Goal: Transaction & Acquisition: Purchase product/service

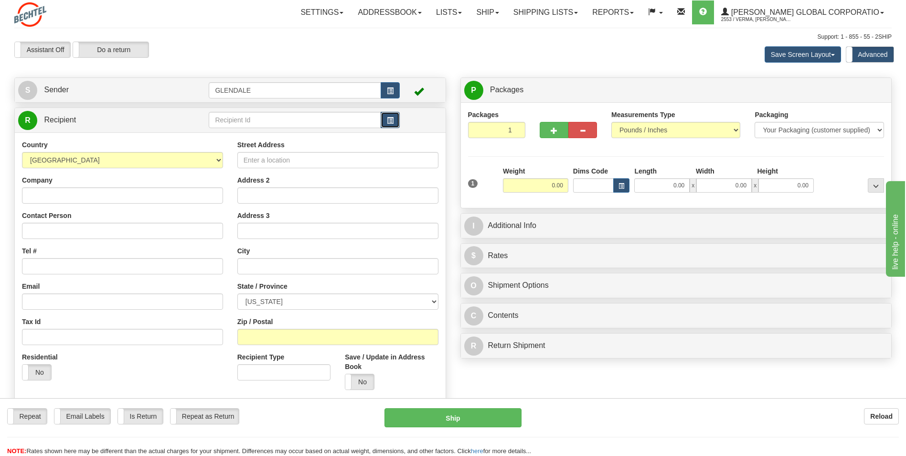
click at [390, 116] on button "button" at bounding box center [390, 120] width 19 height 16
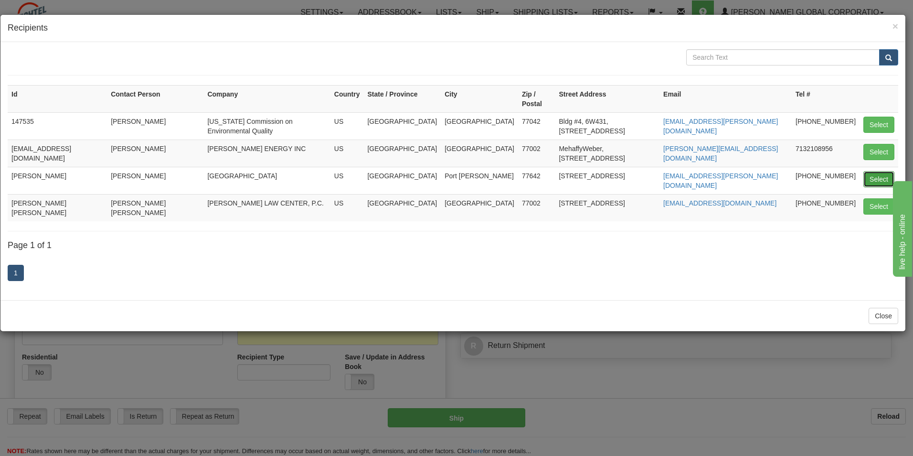
click at [884, 171] on button "Select" at bounding box center [879, 179] width 31 height 16
type input "[PERSON_NAME]"
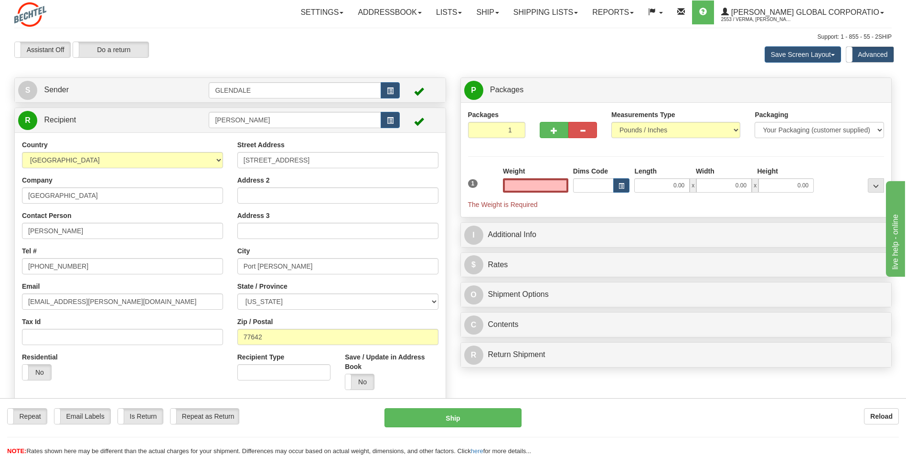
type input "0.00"
click at [304, 159] on input "[STREET_ADDRESS]" at bounding box center [337, 160] width 201 height 16
paste input "Hwy"
type input "[STREET_ADDRESS]"
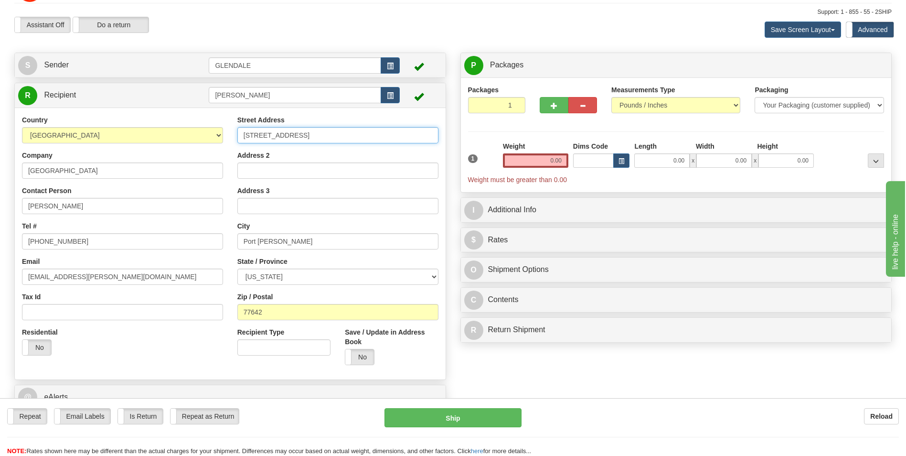
scroll to position [48, 0]
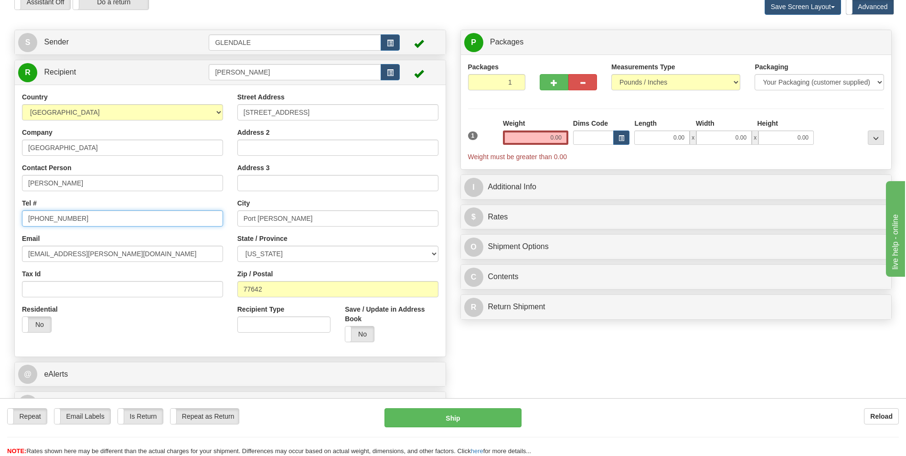
drag, startPoint x: 64, startPoint y: 218, endPoint x: -2, endPoint y: 216, distance: 66.4
click at [0, 216] on html "Training Course Close Toggle navigation Settings Shipping Preferences New Sende…" at bounding box center [453, 180] width 906 height 456
paste input "878"
type input "8328788288"
click at [72, 197] on div "Country [GEOGRAPHIC_DATA] [GEOGRAPHIC_DATA] [GEOGRAPHIC_DATA] [GEOGRAPHIC_DATA]…" at bounding box center [122, 215] width 215 height 247
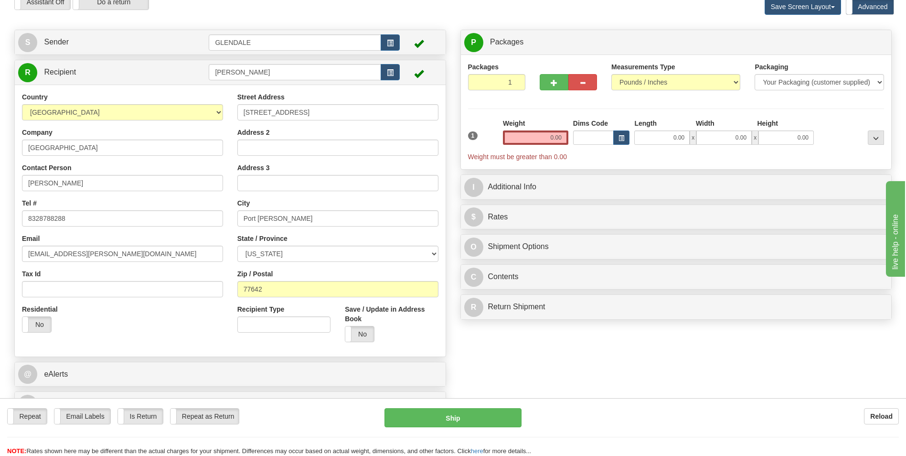
scroll to position [0, 0]
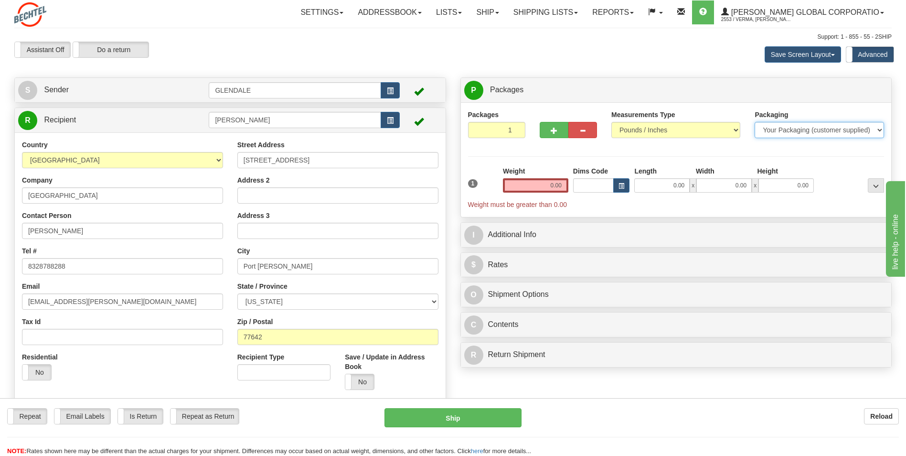
click at [775, 130] on select "Your Packaging (customer supplied) Envelope (carrier supplied) Pack (carrier su…" at bounding box center [819, 130] width 129 height 16
select select "2"
click at [755, 122] on select "Your Packaging (customer supplied) Envelope (carrier supplied) Pack (carrier su…" at bounding box center [819, 130] width 129 height 16
drag, startPoint x: 540, startPoint y: 186, endPoint x: 567, endPoint y: 186, distance: 27.2
click at [567, 186] on input "0.00" at bounding box center [535, 185] width 65 height 14
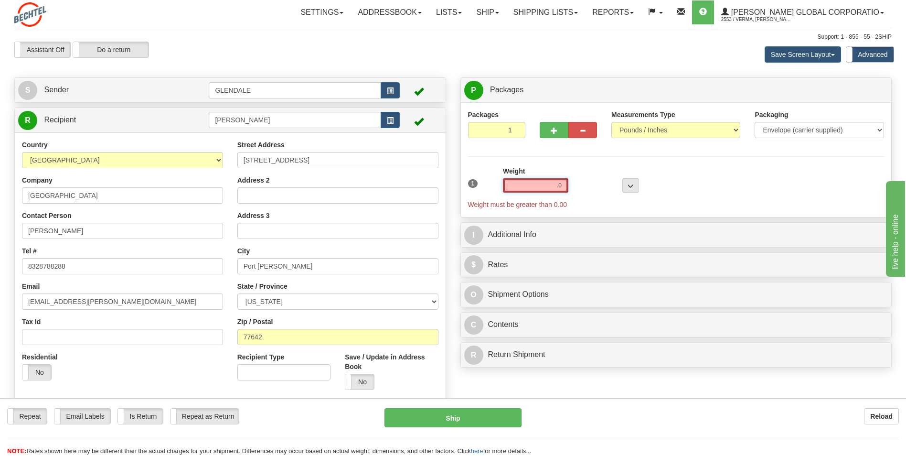
type input "."
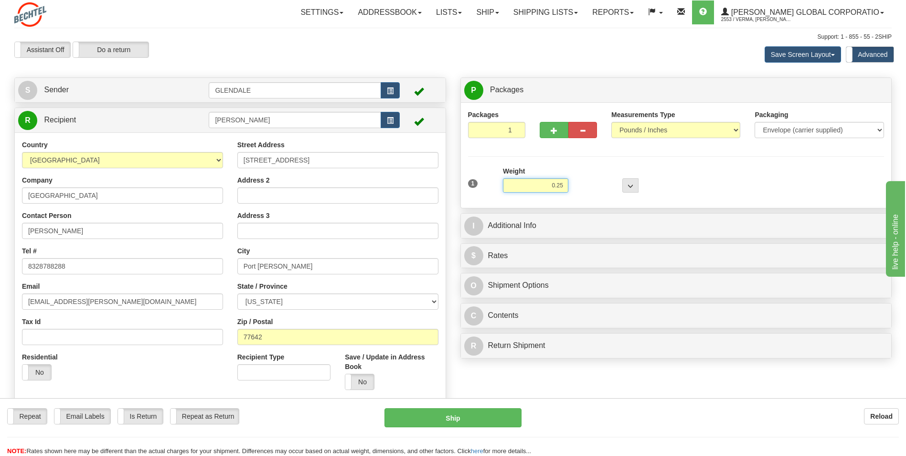
type input "0.25"
click at [602, 166] on div at bounding box center [606, 179] width 70 height 26
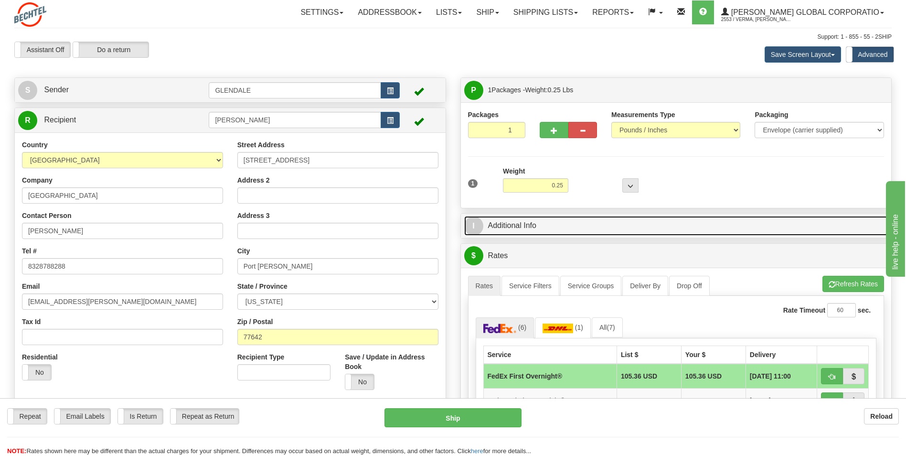
click at [580, 228] on link "I Additional Info" at bounding box center [676, 226] width 424 height 20
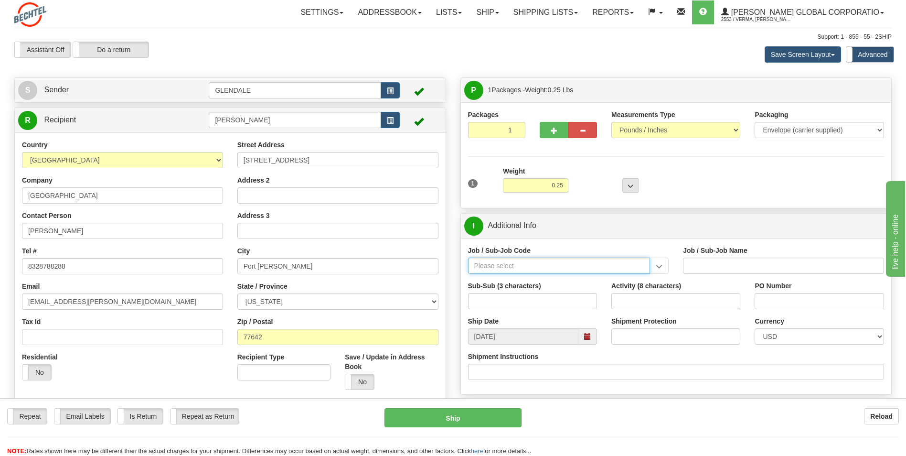
click at [553, 265] on input "Job / Sub-Job Code" at bounding box center [559, 265] width 182 height 16
paste input "26196-250"
type input "26196-250"
click at [505, 277] on div "26196-250" at bounding box center [556, 280] width 173 height 11
type input "PORT [PERSON_NAME] LNG - FIELD MATERIAL REQUISTIONS"
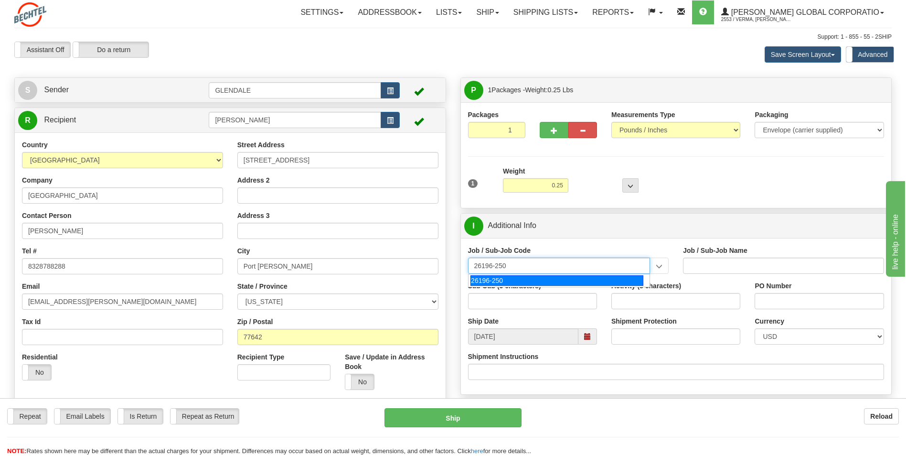
type input "26196-250"
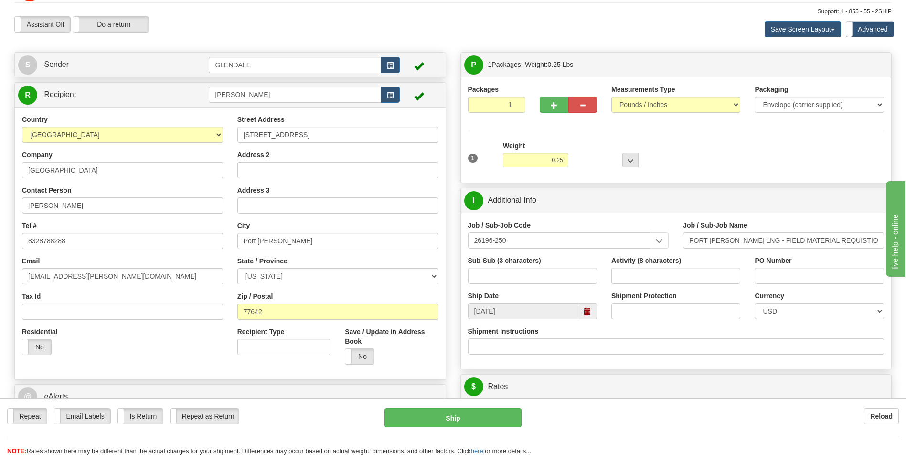
scroll to position [48, 0]
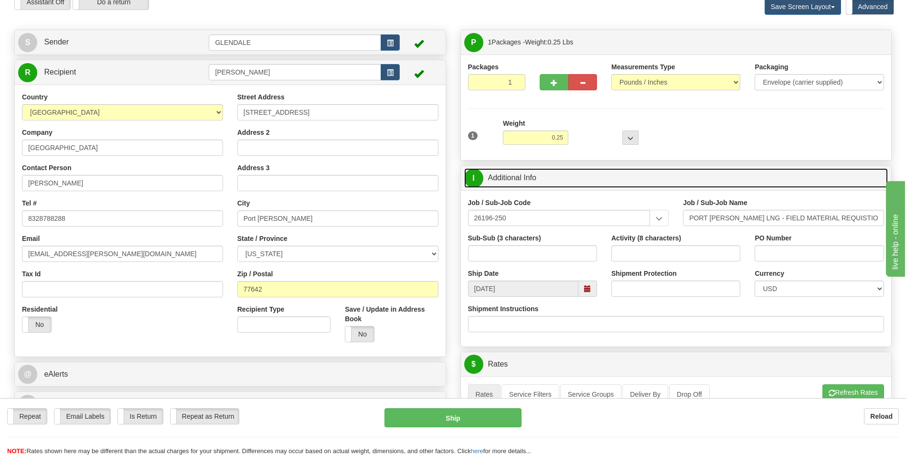
click at [474, 178] on span "I" at bounding box center [473, 178] width 19 height 19
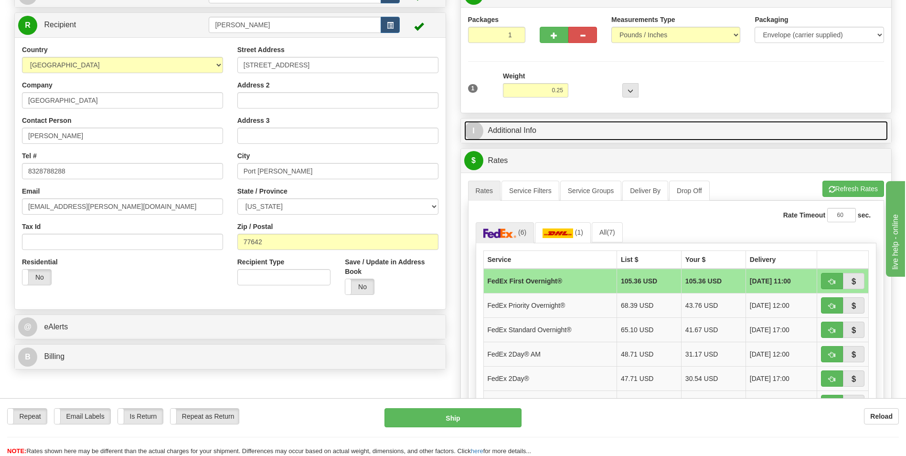
scroll to position [96, 0]
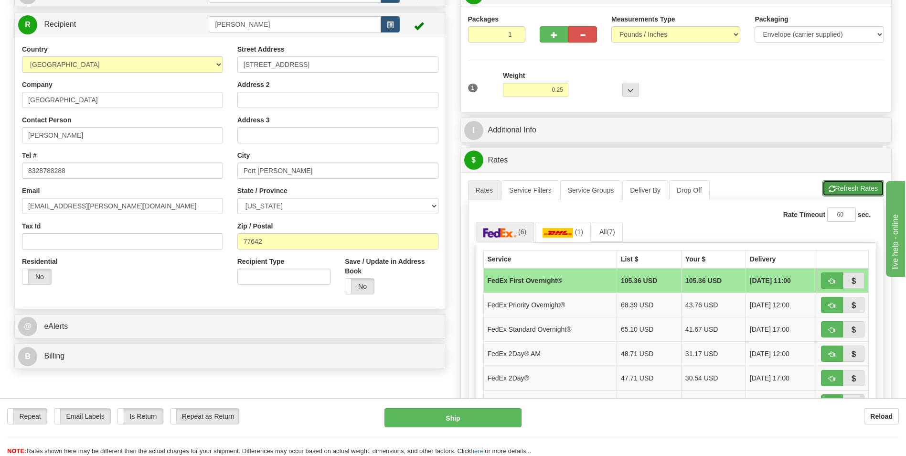
click at [834, 192] on button "Refresh Rates" at bounding box center [853, 188] width 62 height 16
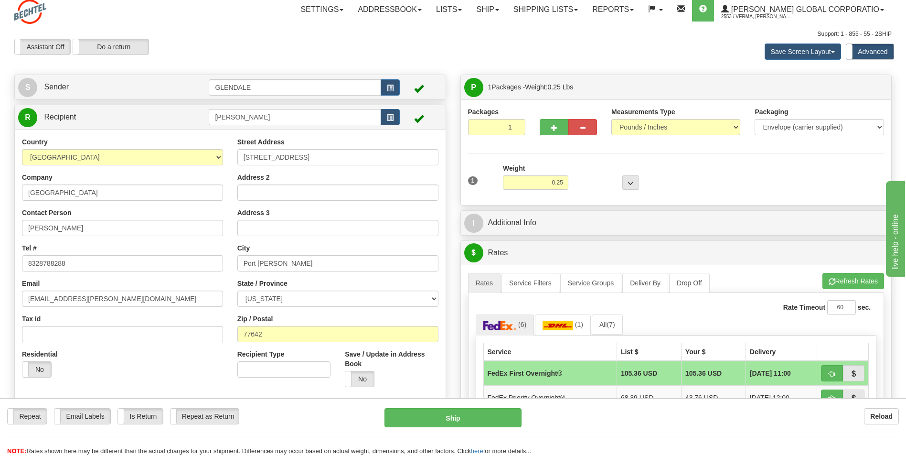
scroll to position [0, 0]
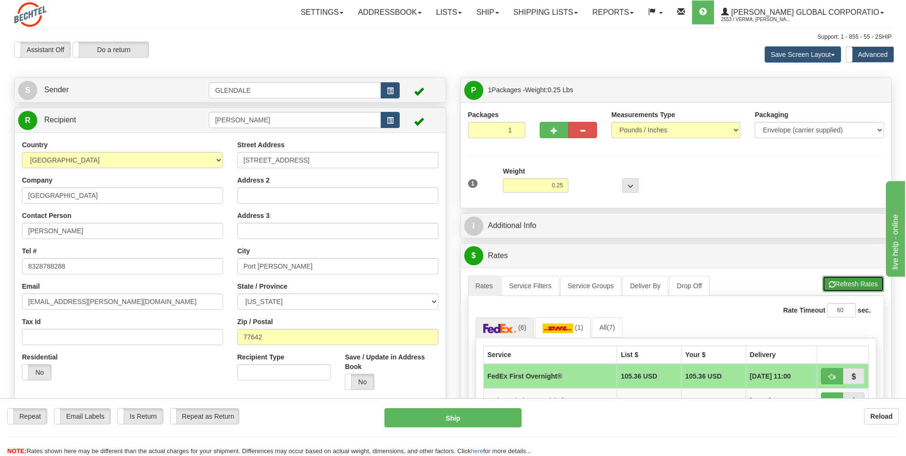
click at [833, 286] on span "button" at bounding box center [832, 284] width 7 height 6
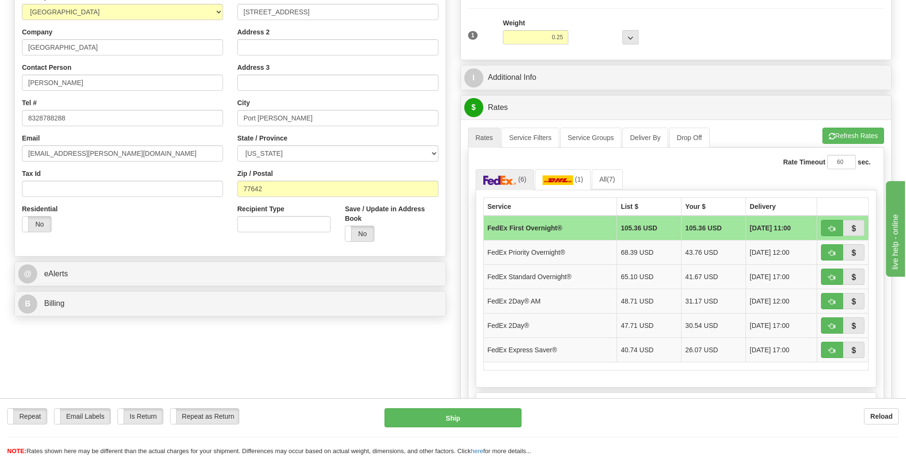
scroll to position [191, 0]
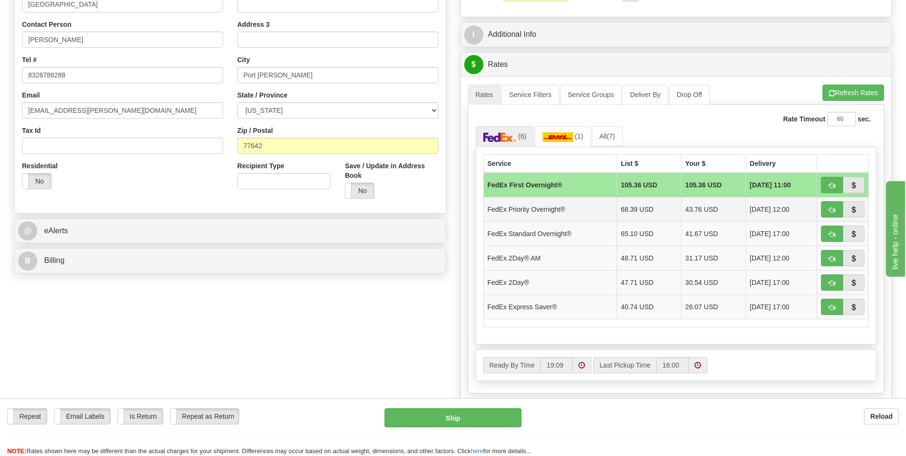
click at [690, 204] on td "43.76 USD" at bounding box center [713, 209] width 64 height 24
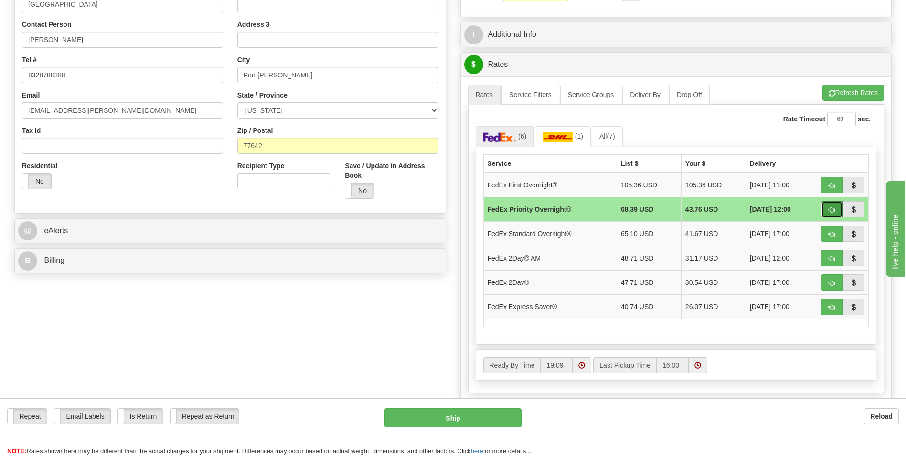
click at [833, 209] on span "button" at bounding box center [832, 210] width 7 height 6
type input "01"
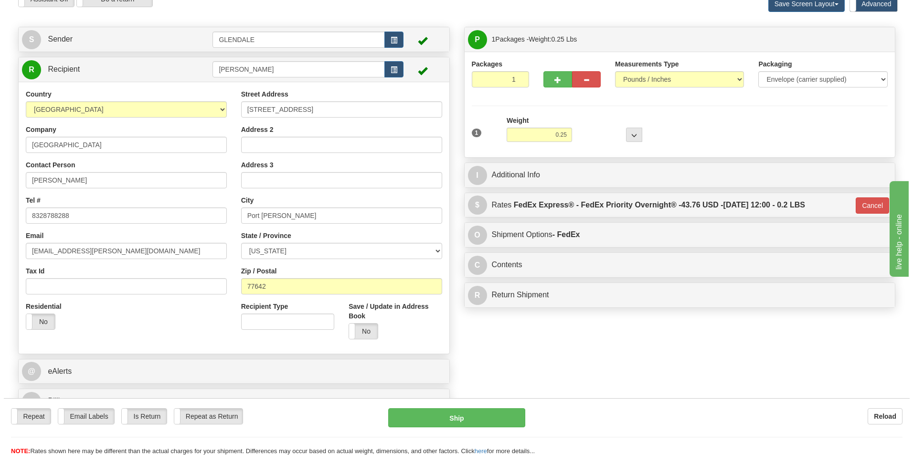
scroll to position [48, 0]
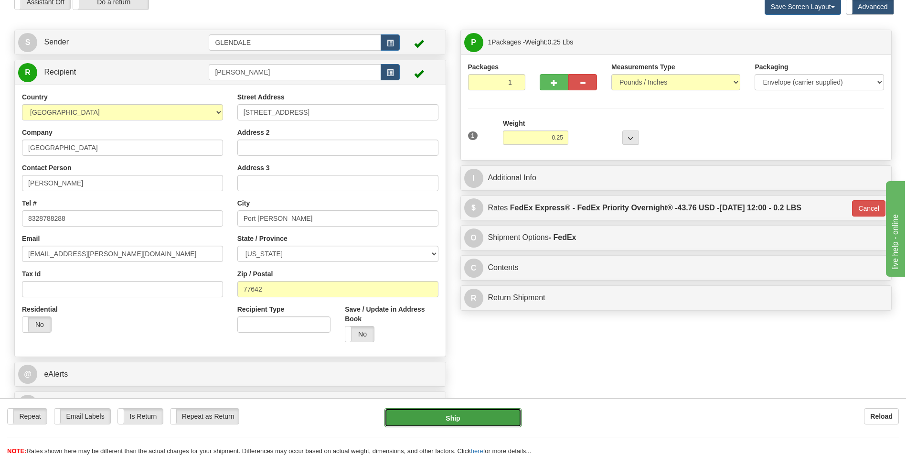
click at [487, 419] on button "Ship" at bounding box center [452, 417] width 137 height 19
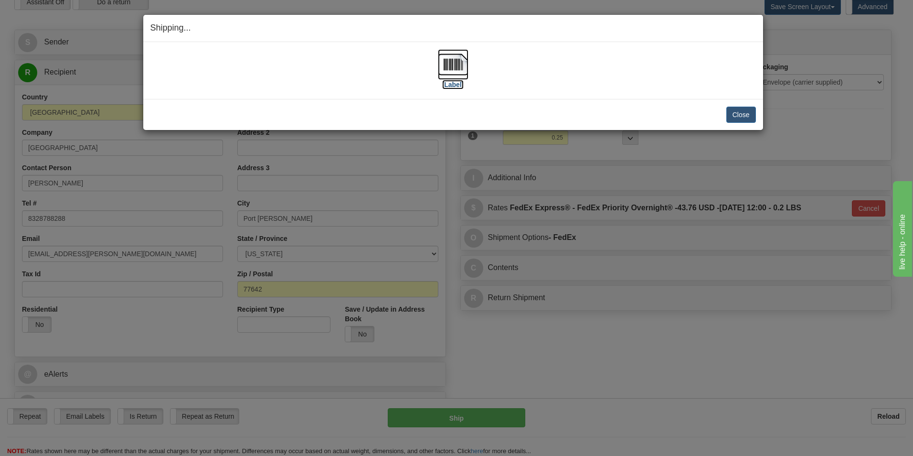
click at [448, 60] on img at bounding box center [453, 64] width 31 height 31
click at [748, 114] on button "Close" at bounding box center [741, 115] width 30 height 16
